Goal: Book appointment/travel/reservation

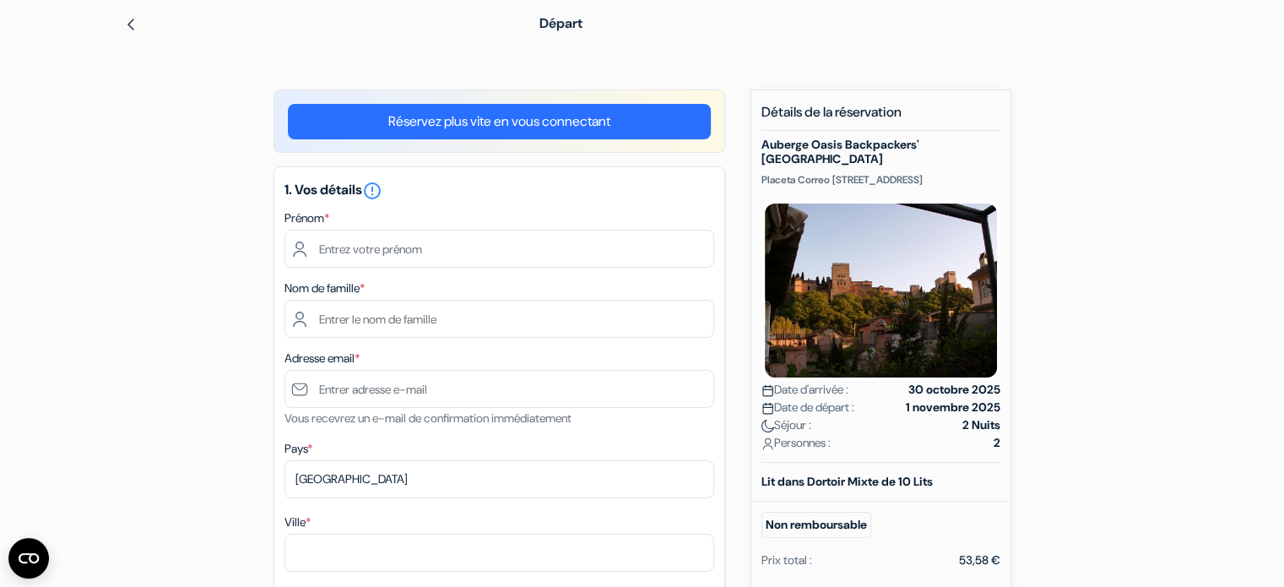
scroll to position [63, 0]
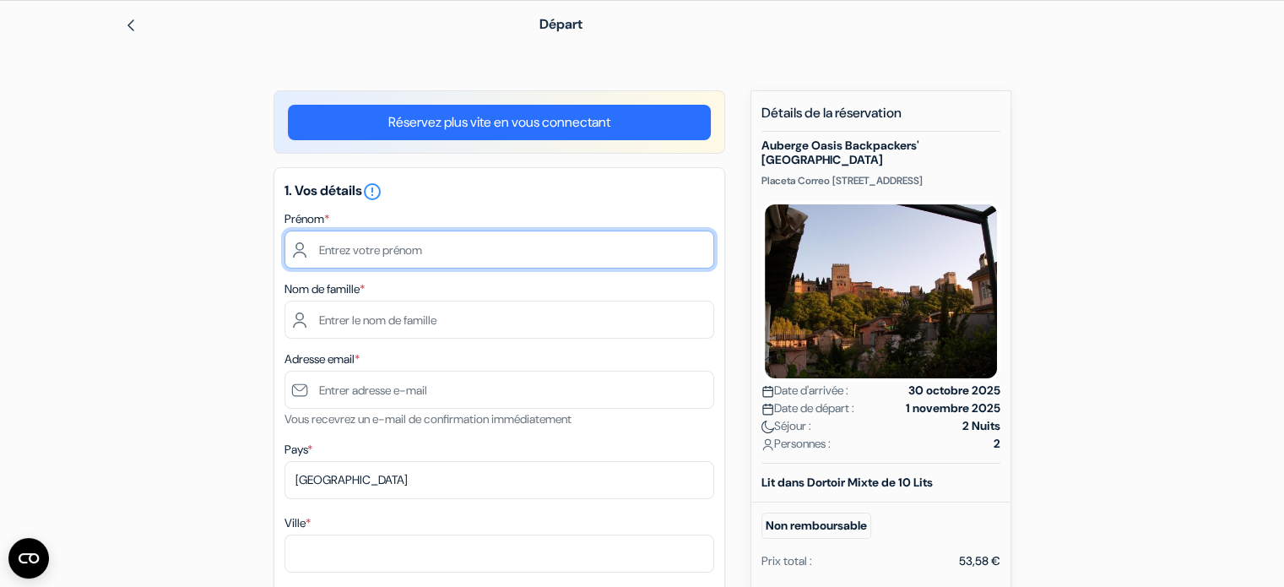
click at [529, 252] on input "text" at bounding box center [499, 249] width 430 height 38
type input "[PERSON_NAME]"
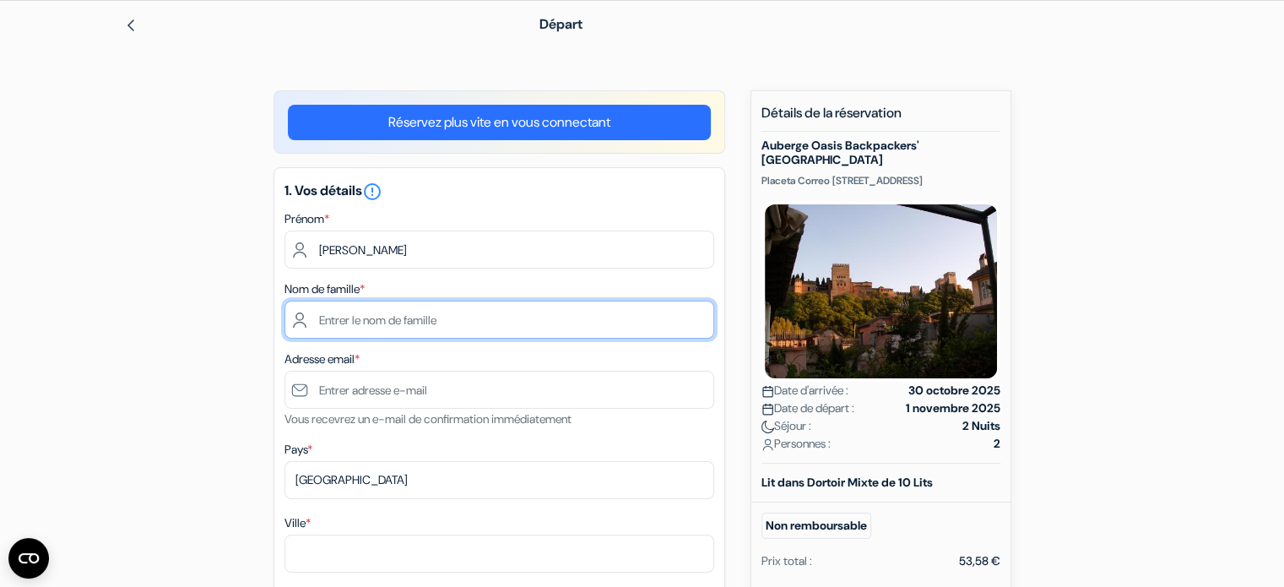
type input "[PERSON_NAME]"
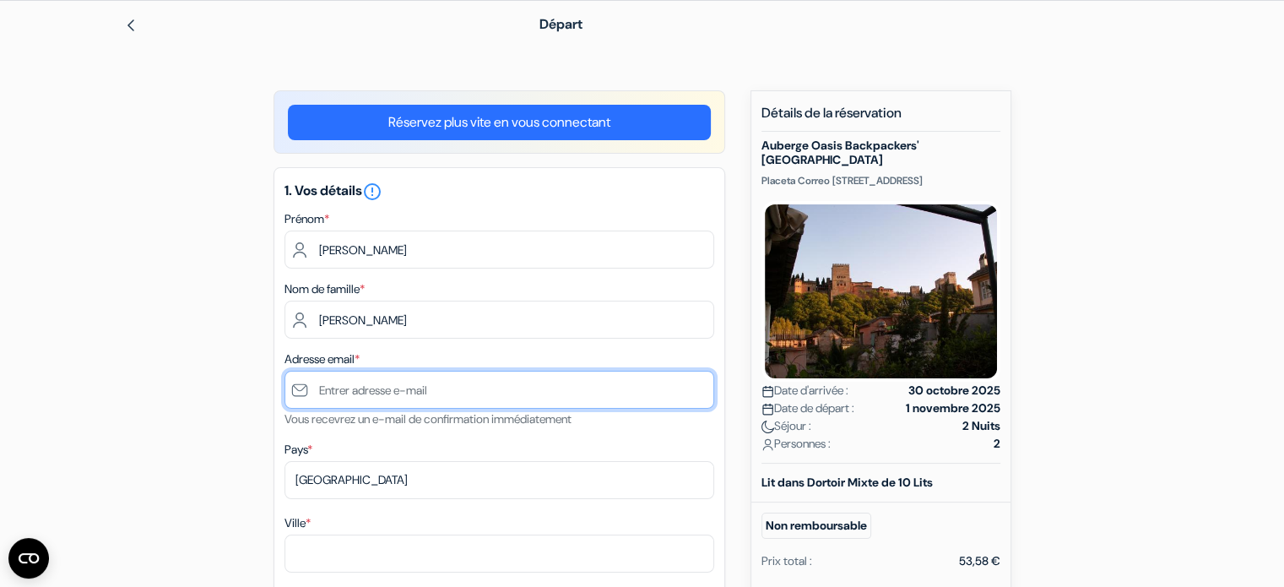
type input "[EMAIL_ADDRESS][DOMAIN_NAME]"
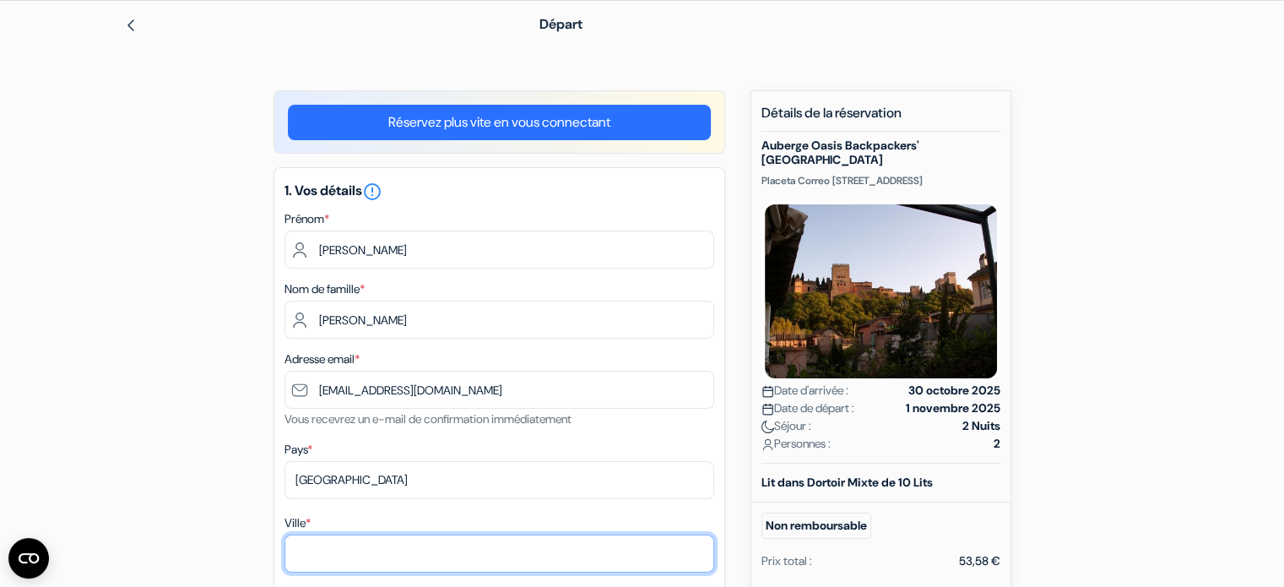
type input "LES LILAS"
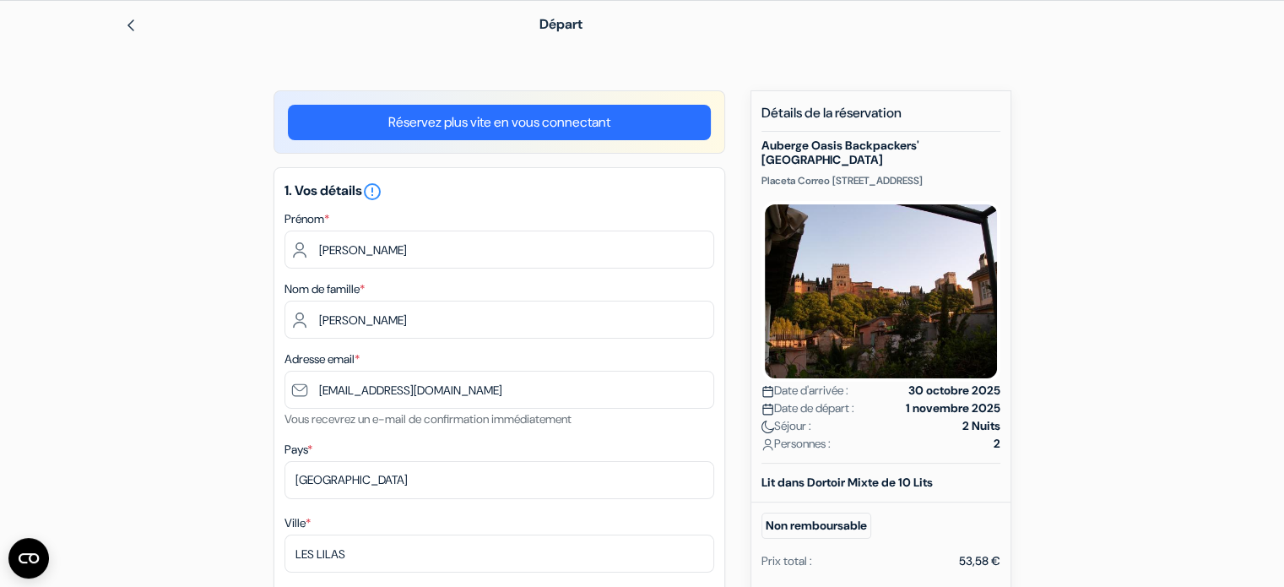
type input "[STREET_ADDRESS]"
type input "93260"
type input "0782114038"
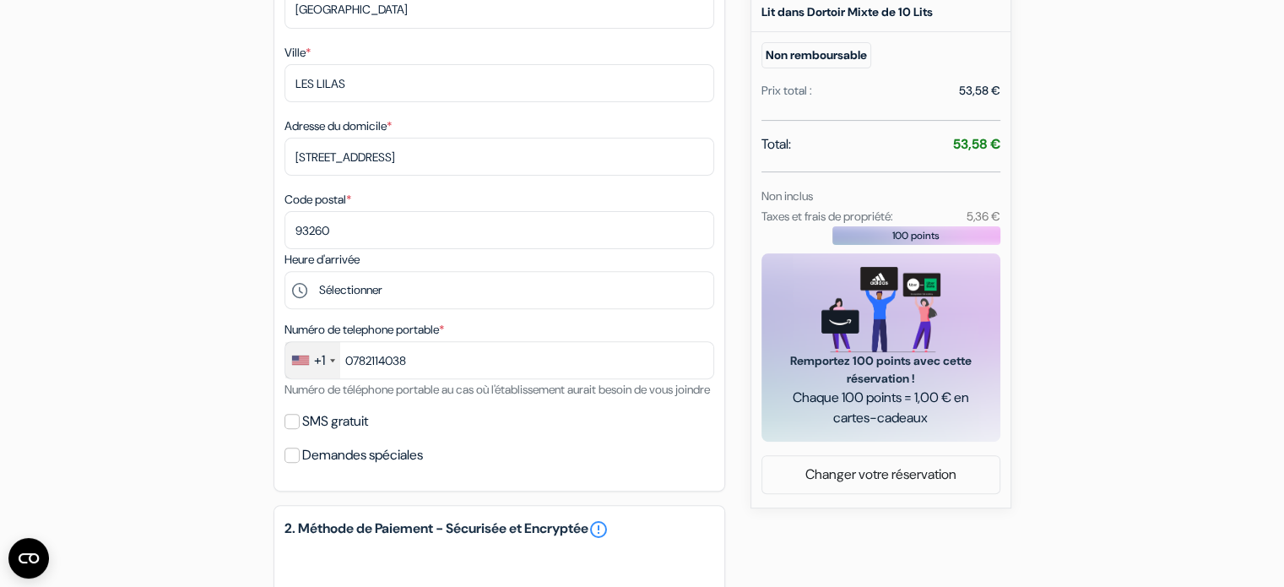
scroll to position [536, 0]
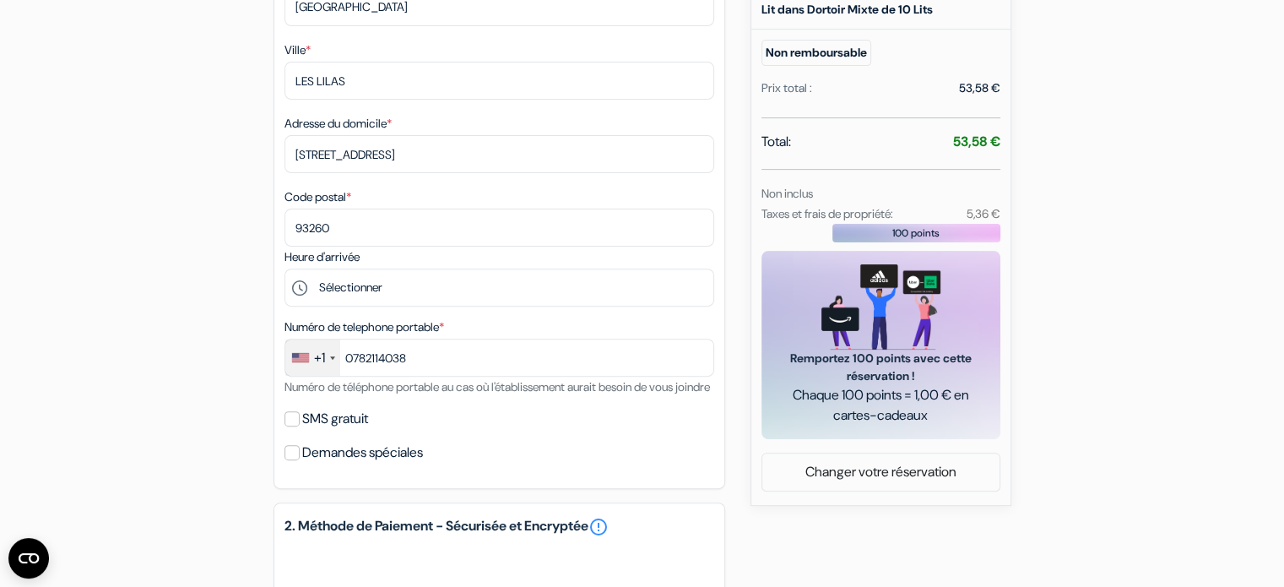
click at [330, 355] on div "+1" at bounding box center [312, 357] width 55 height 36
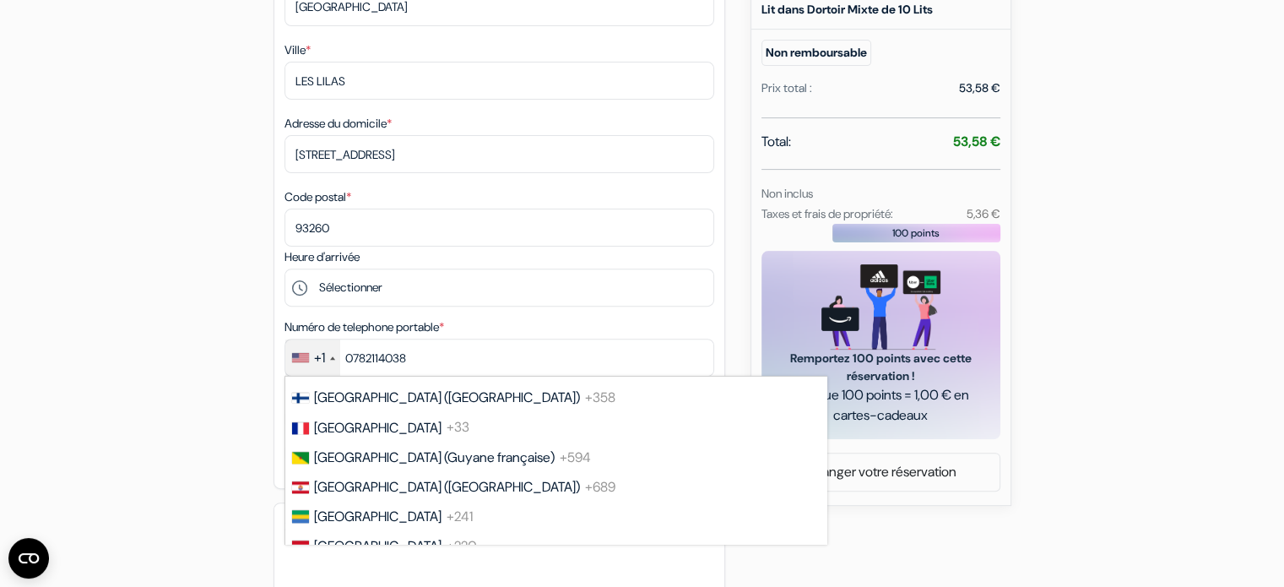
scroll to position [2309, 0]
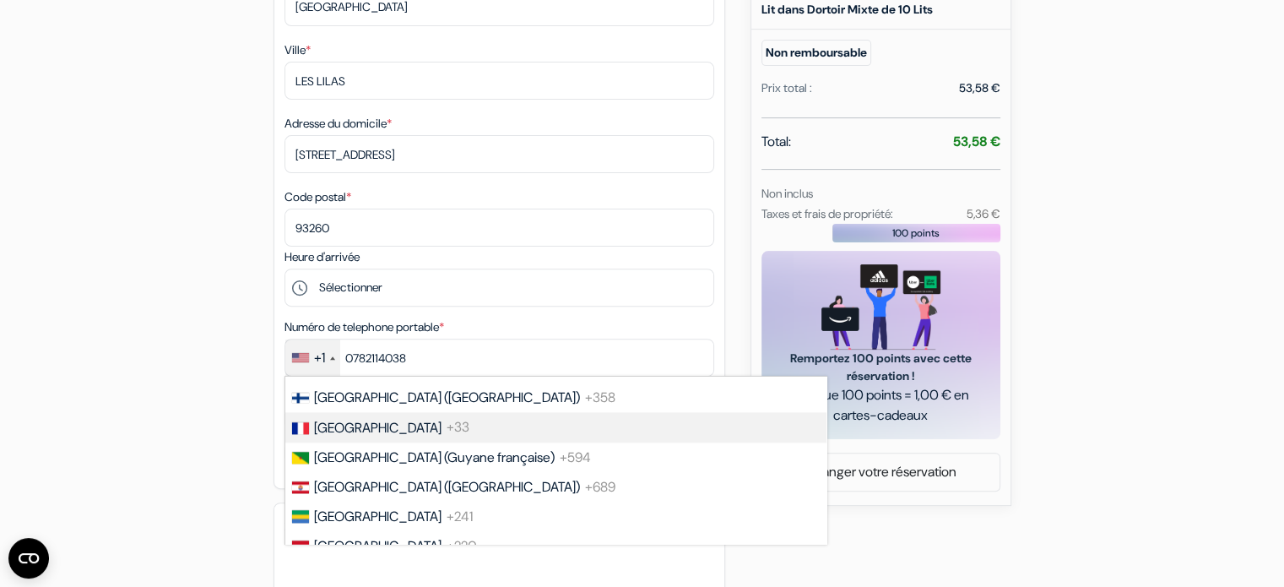
click at [446, 436] on span "+33" at bounding box center [457, 428] width 23 height 18
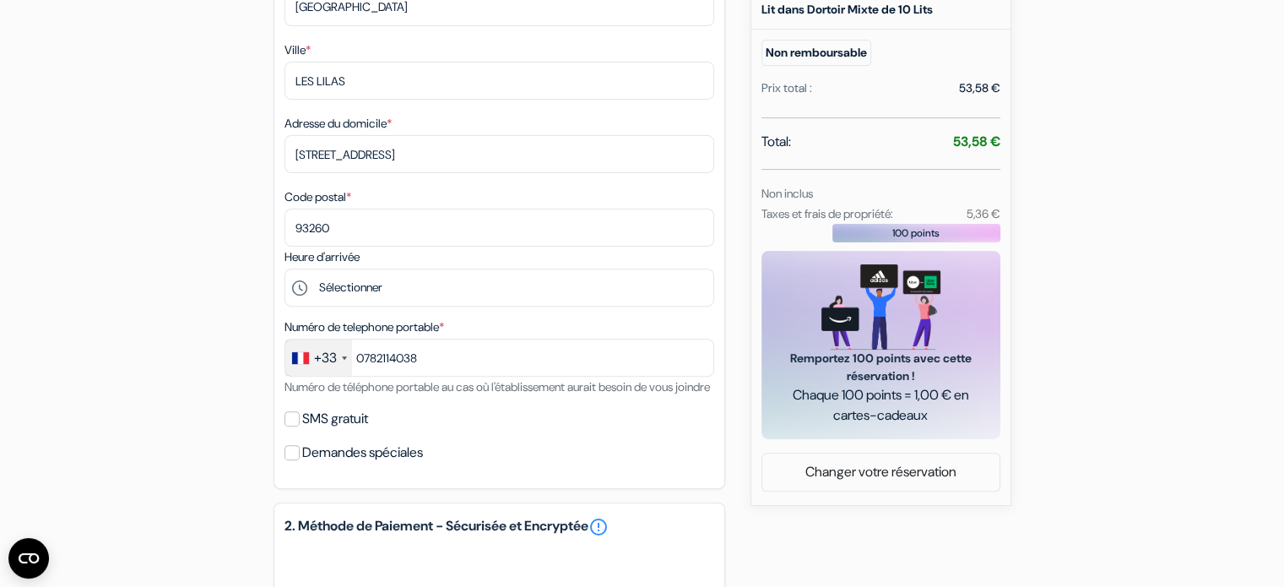
click at [255, 419] on div "add_box Auberge Oasis Backpackers' [GEOGRAPHIC_DATA] [STREET_ADDRESS] Détails d…" at bounding box center [642, 293] width 1114 height 1351
click at [294, 426] on input "SMS gratuit" at bounding box center [291, 418] width 15 height 15
checkbox input "true"
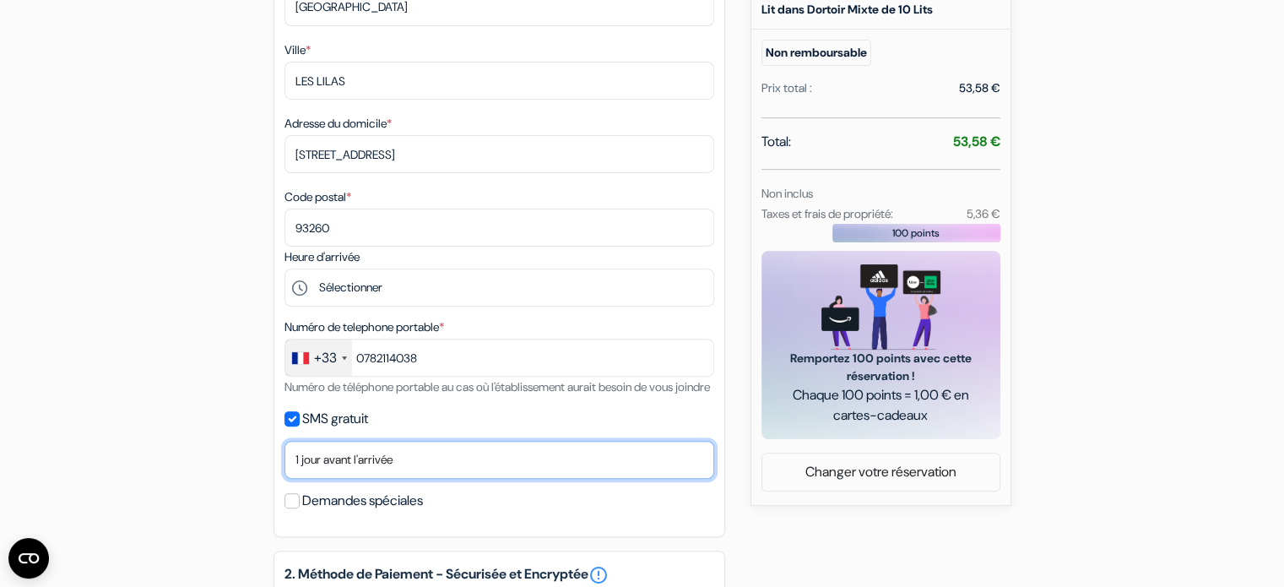
click at [350, 479] on select "Non merci Maintenant Le jour de votre arrivée 1 jour avant l'arrivée 2 jours av…" at bounding box center [499, 460] width 430 height 38
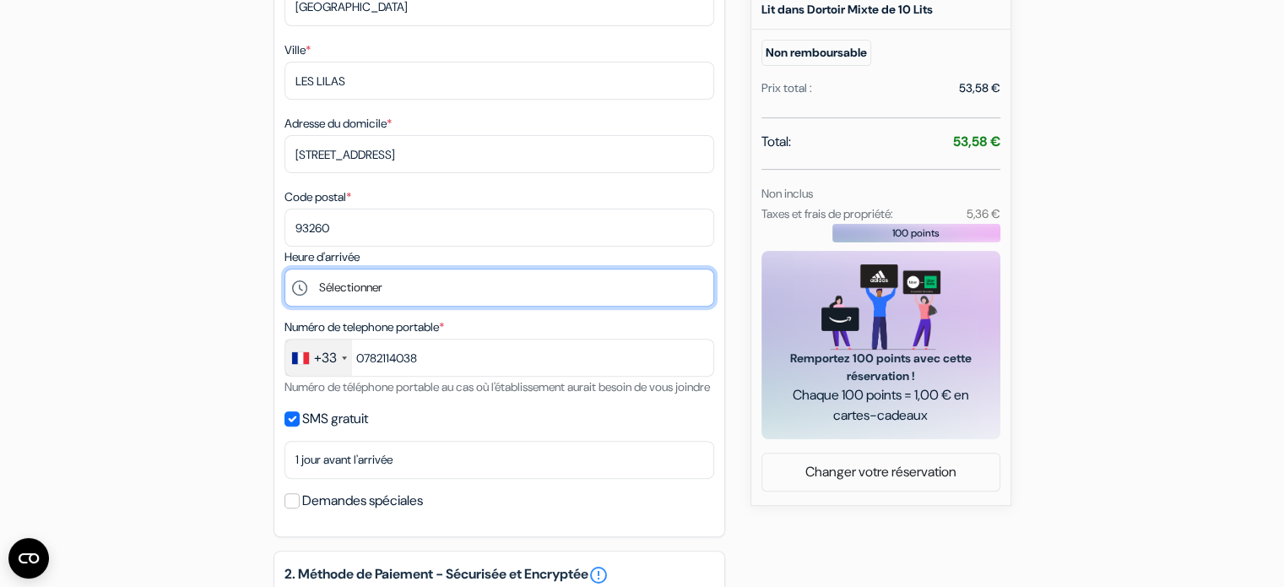
click at [363, 284] on select "Sélectionner 14:00 15:00 16:00 17:00 18:00 19:00 20:00 21:00 22:00" at bounding box center [499, 287] width 430 height 38
click at [284, 270] on select "Sélectionner 14:00 15:00 16:00 17:00 18:00 19:00 20:00 21:00 22:00" at bounding box center [499, 287] width 430 height 38
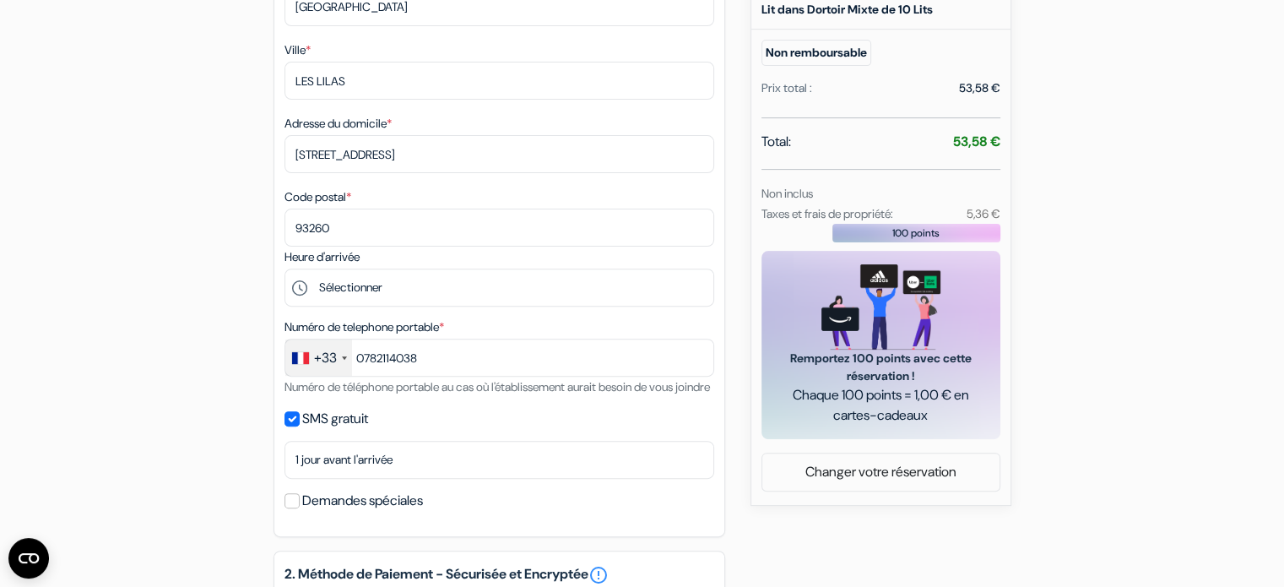
click at [365, 321] on label "Numéro de telephone portable *" at bounding box center [364, 327] width 160 height 18
